Goal: Task Accomplishment & Management: Manage account settings

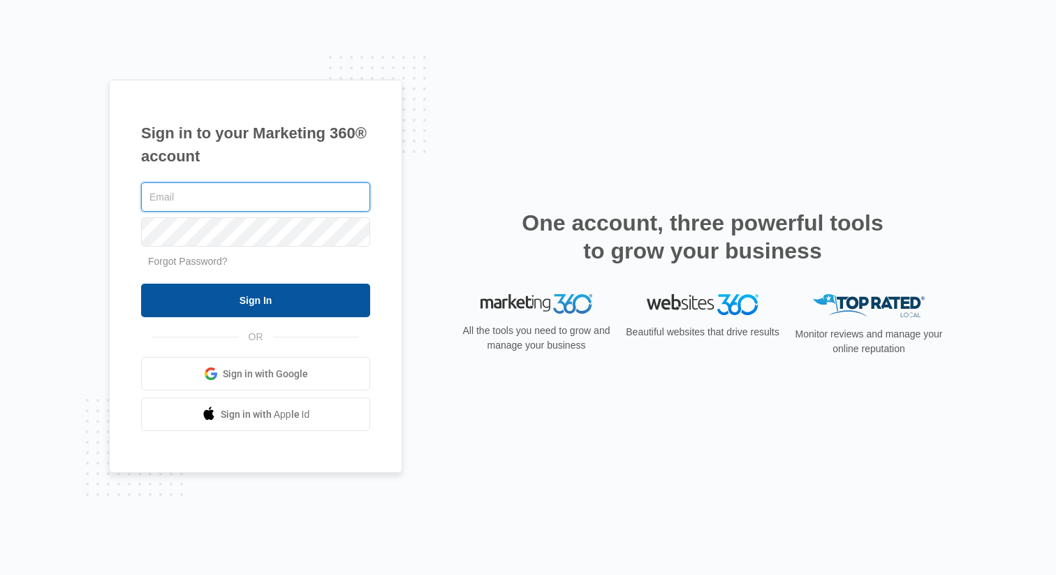
type input "claudia@swajgergroup.com"
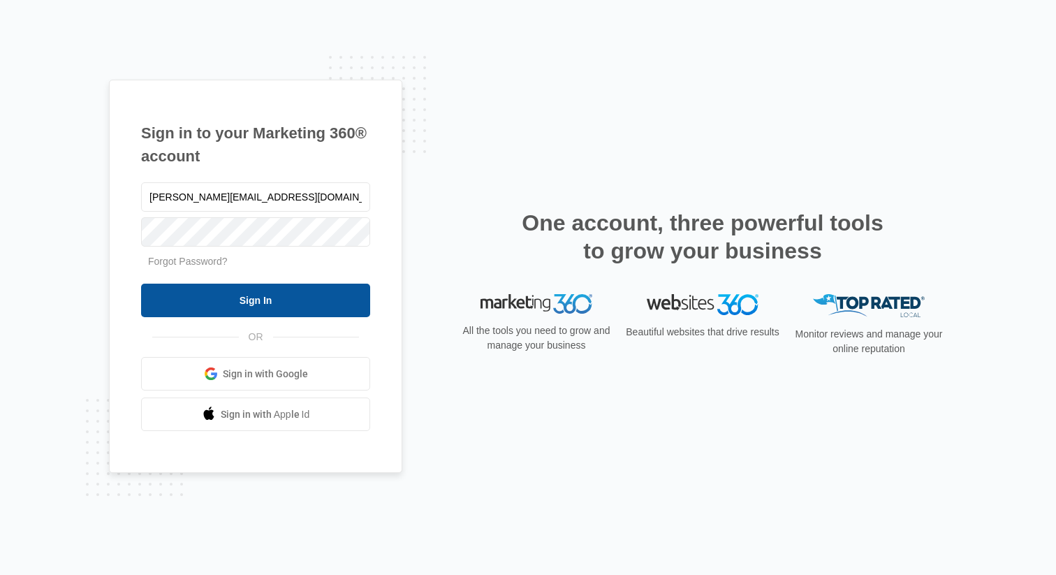
click at [257, 303] on input "Sign In" at bounding box center [255, 301] width 229 height 34
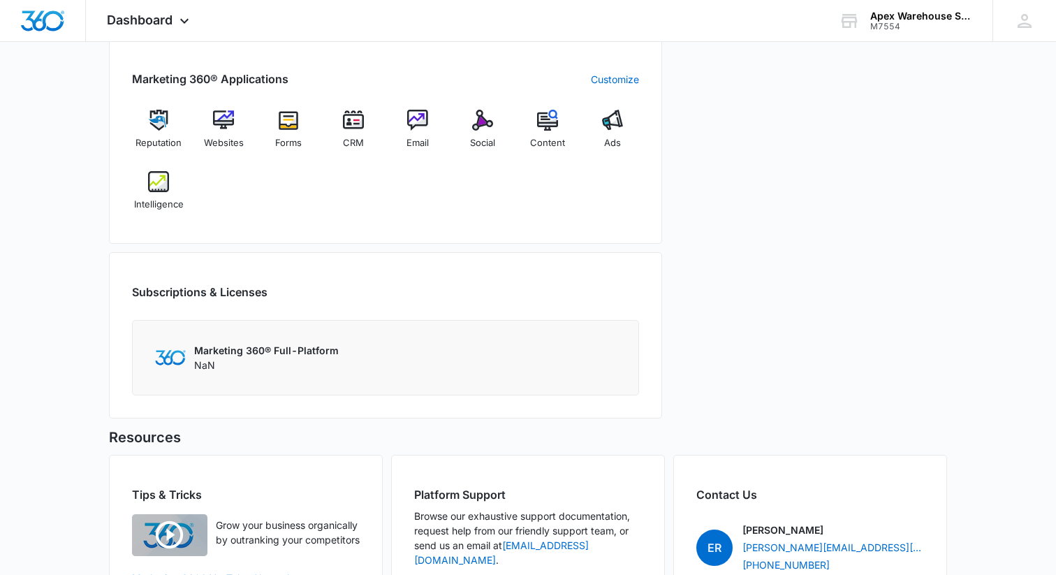
scroll to position [526, 0]
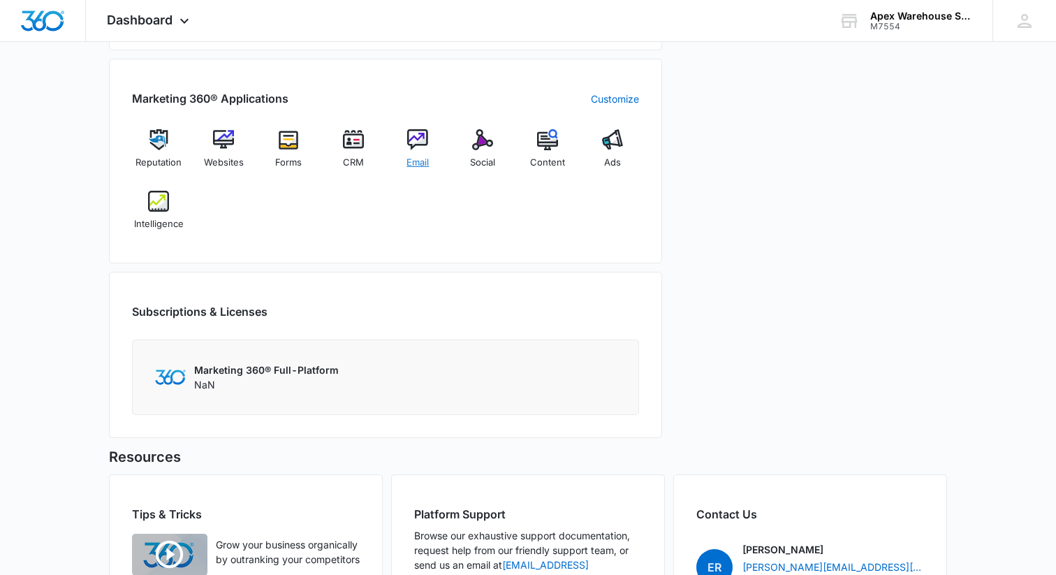
click at [423, 141] on img at bounding box center [417, 139] width 21 height 21
